Goal: Task Accomplishment & Management: Use online tool/utility

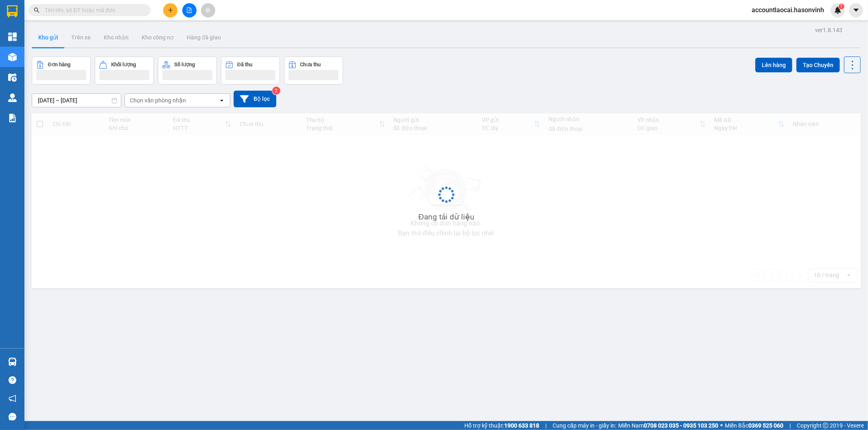
click at [121, 11] on input "text" at bounding box center [93, 10] width 96 height 9
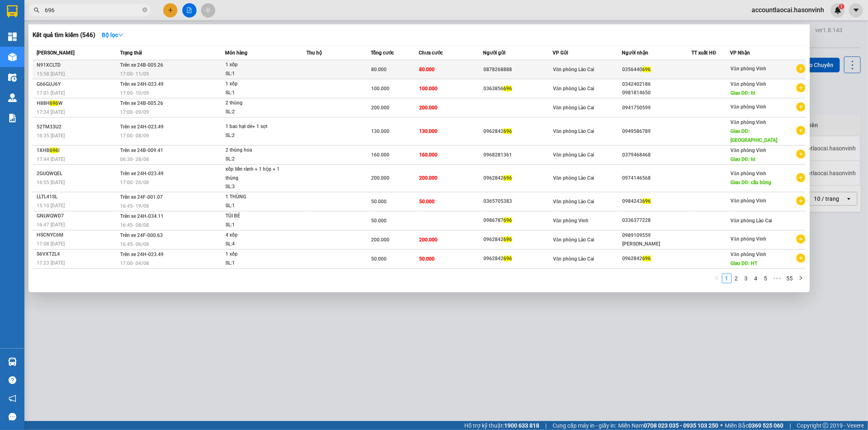
type input "696"
click at [353, 70] on td at bounding box center [338, 69] width 64 height 19
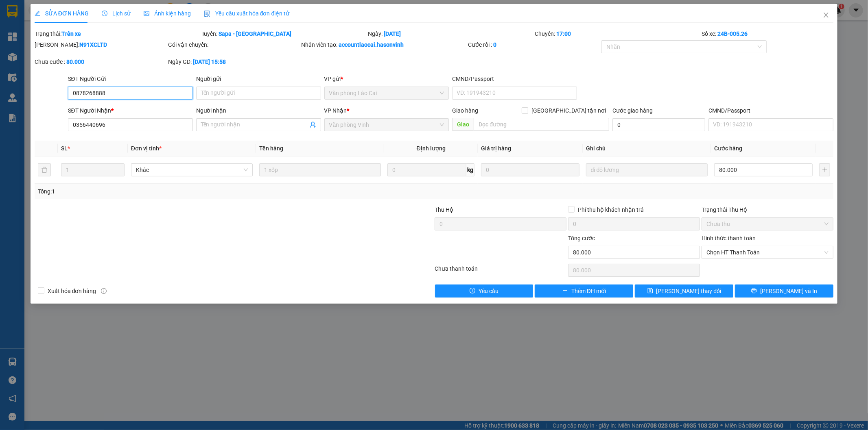
type input "0878268888"
type input "0356440696"
type input "80.000"
click at [829, 18] on icon "close" at bounding box center [826, 15] width 7 height 7
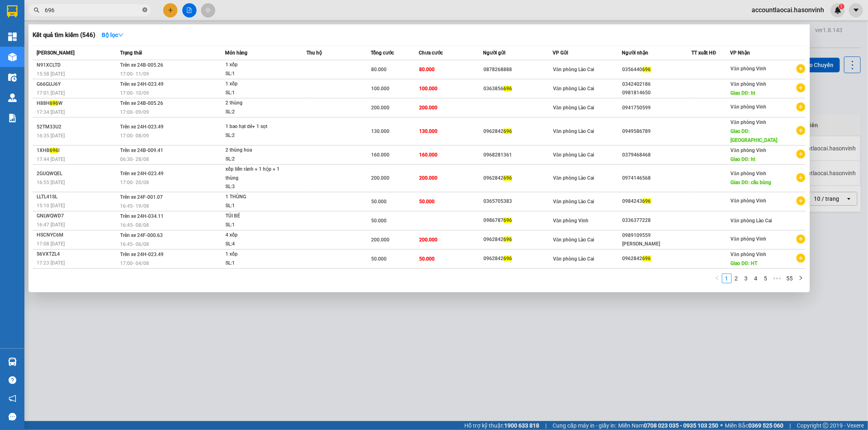
click at [143, 11] on icon "close-circle" at bounding box center [144, 9] width 5 height 5
